Goal: Task Accomplishment & Management: Use online tool/utility

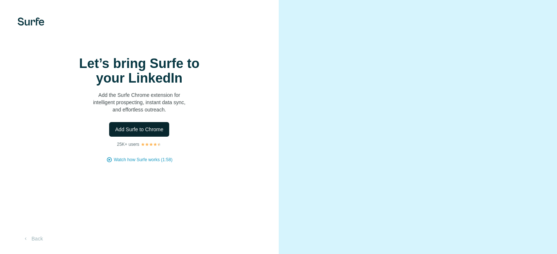
click at [158, 133] on span "Add Surfe to Chrome" at bounding box center [139, 129] width 48 height 7
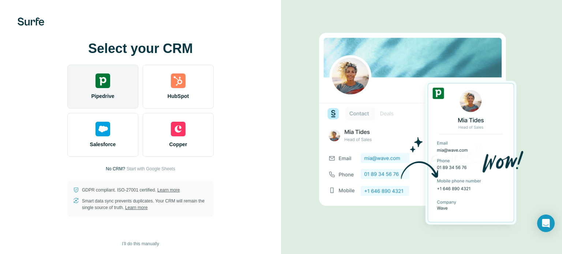
click at [100, 100] on div "Pipedrive" at bounding box center [102, 87] width 71 height 44
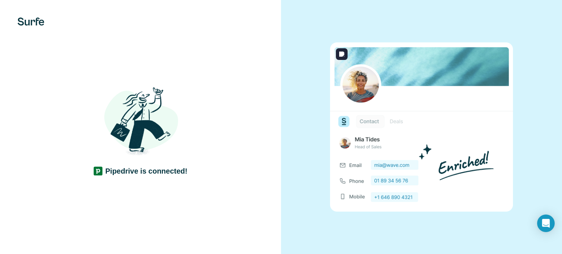
click at [379, 127] on img at bounding box center [421, 126] width 183 height 169
drag, startPoint x: 379, startPoint y: 127, endPoint x: 455, endPoint y: 136, distance: 76.3
click at [455, 136] on img at bounding box center [421, 126] width 183 height 169
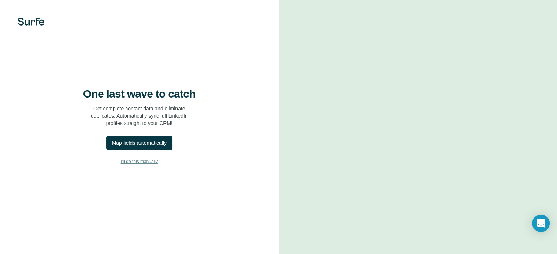
click at [134, 165] on span "I’ll do this manually" at bounding box center [139, 161] width 37 height 7
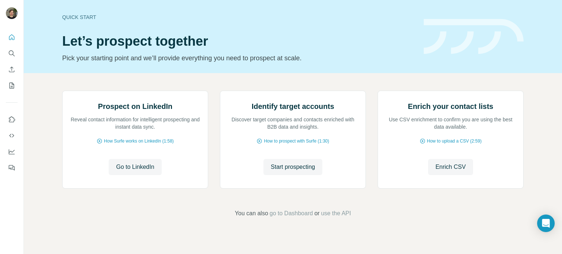
drag, startPoint x: 561, startPoint y: 27, endPoint x: 562, endPoint y: 144, distance: 117.5
click at [562, 144] on div at bounding box center [562, 127] width 0 height 254
drag, startPoint x: 562, startPoint y: 144, endPoint x: 561, endPoint y: 199, distance: 55.3
click at [561, 199] on html "Quick start Let’s prospect together Pick your starting point and we’ll provide …" at bounding box center [281, 127] width 562 height 254
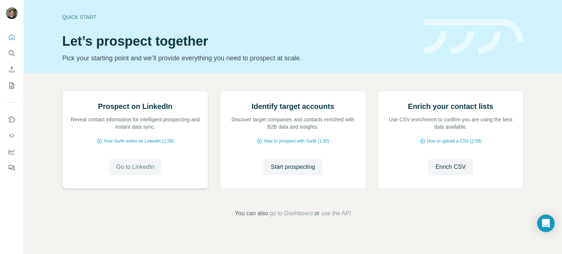
click at [133, 172] on span "Go to LinkedIn" at bounding box center [135, 167] width 38 height 9
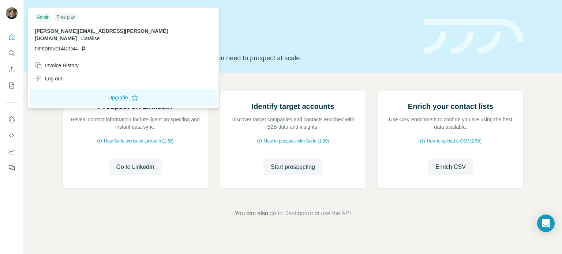
click at [13, 16] on img at bounding box center [12, 13] width 12 height 12
click at [8, 126] on button "Use Surfe on LinkedIn" at bounding box center [12, 119] width 12 height 13
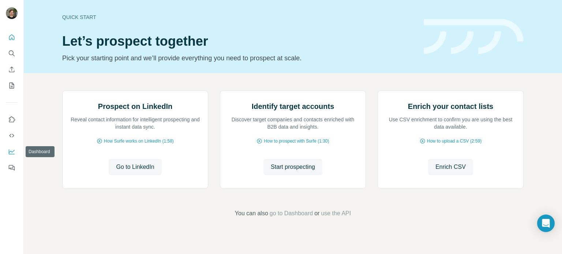
click at [13, 151] on icon "Dashboard" at bounding box center [12, 151] width 6 height 3
click at [12, 119] on icon "Use Surfe on LinkedIn" at bounding box center [11, 119] width 7 height 7
click at [12, 82] on icon "My lists" at bounding box center [11, 85] width 7 height 7
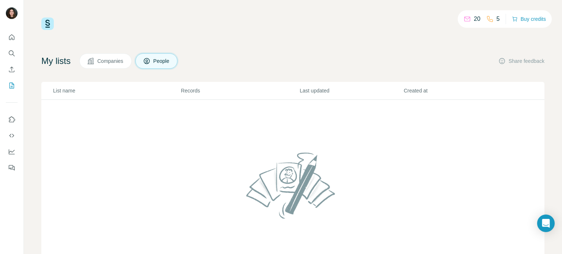
click at [115, 63] on span "Companies" at bounding box center [110, 60] width 27 height 7
click at [206, 90] on p "Records" at bounding box center [240, 90] width 118 height 7
click at [156, 67] on button "People" at bounding box center [156, 60] width 42 height 15
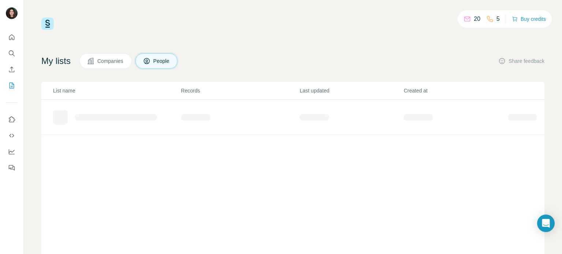
click at [156, 67] on button "People" at bounding box center [156, 60] width 42 height 15
